Goal: Task Accomplishment & Management: Manage account settings

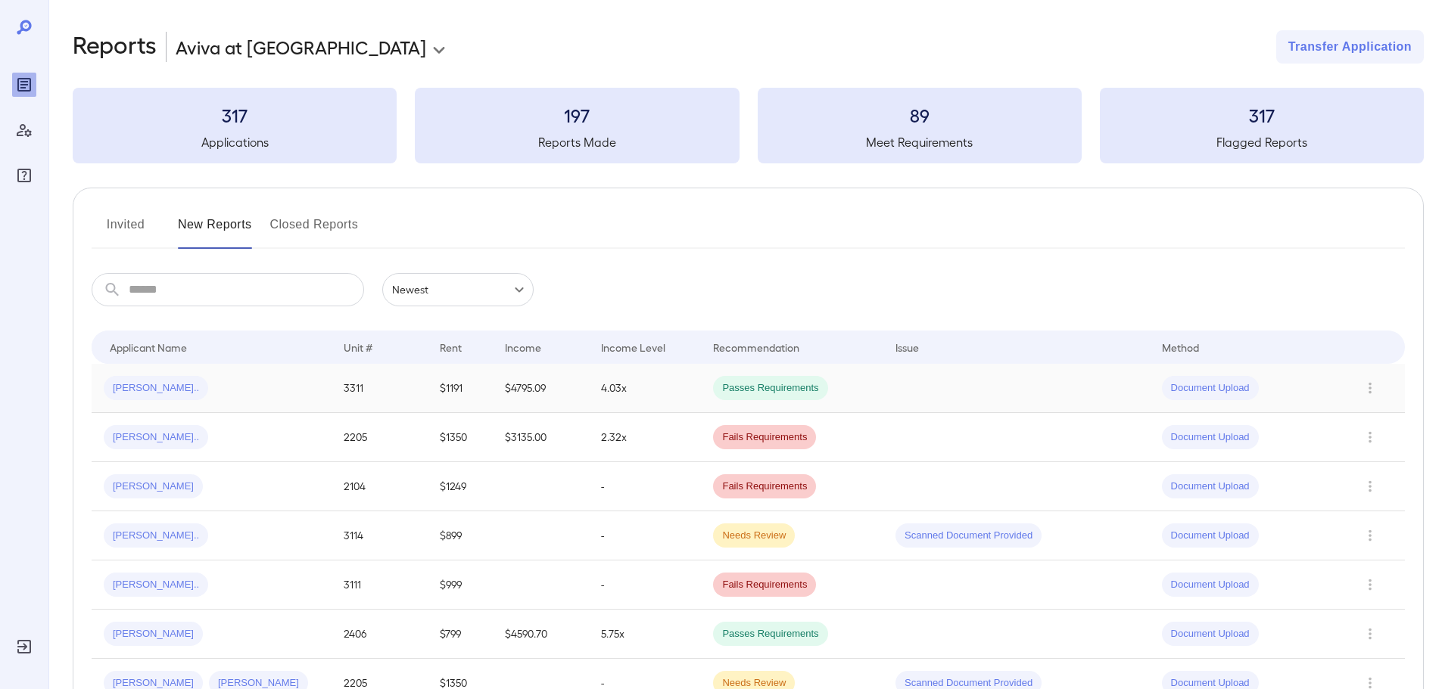
click at [150, 392] on span "[PERSON_NAME].." at bounding box center [156, 388] width 104 height 14
click at [1190, 487] on span "Document Upload" at bounding box center [1210, 487] width 97 height 14
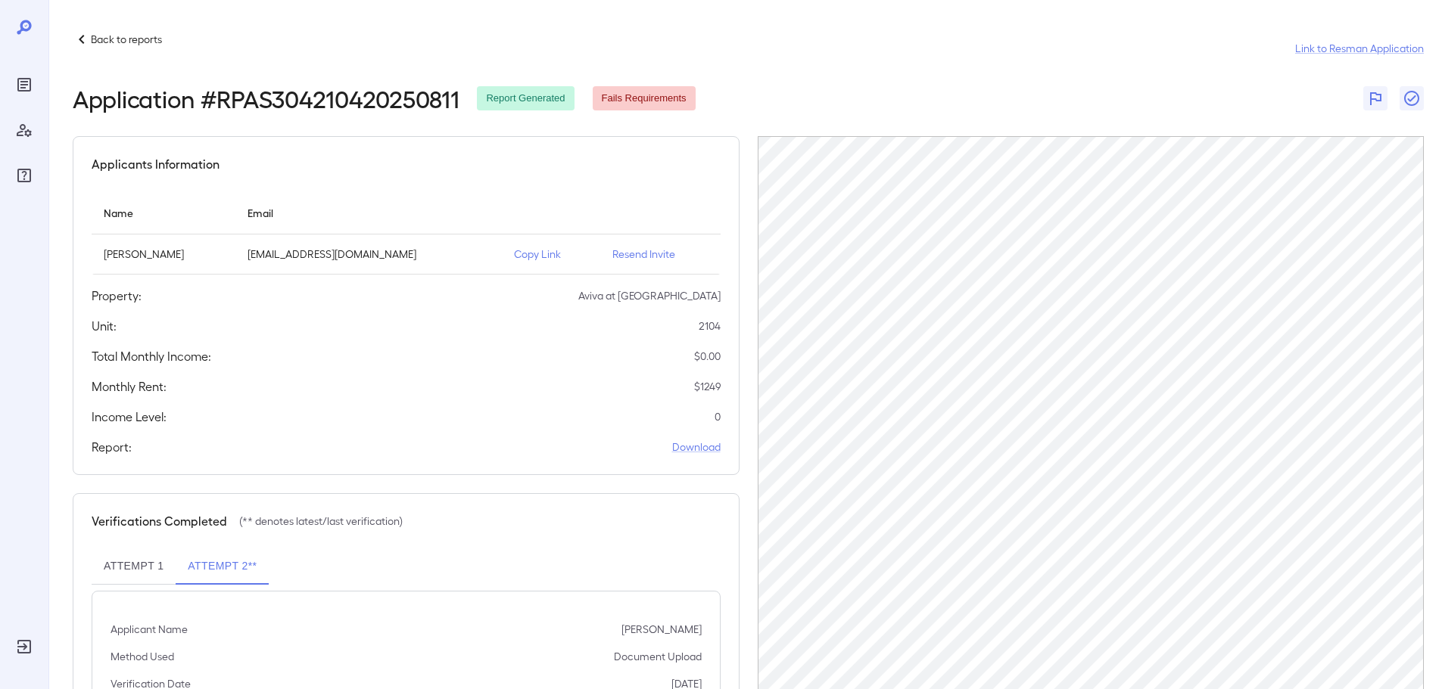
click at [638, 256] on p "Resend Invite" at bounding box center [660, 254] width 96 height 15
click at [556, 250] on p "Copy Link" at bounding box center [551, 254] width 74 height 15
